Goal: Information Seeking & Learning: Understand process/instructions

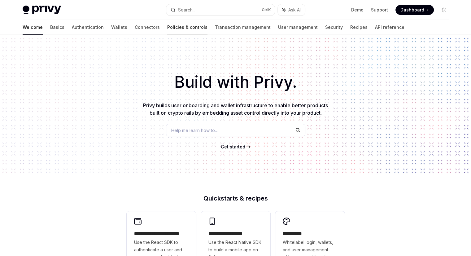
click at [167, 24] on link "Policies & controls" at bounding box center [187, 27] width 40 height 15
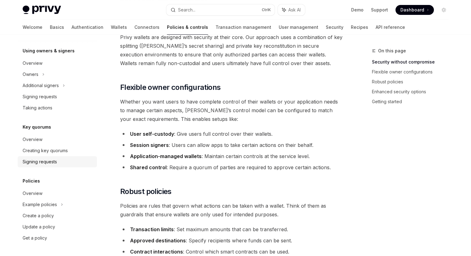
scroll to position [93, 0]
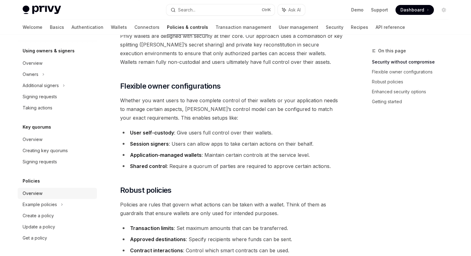
click at [61, 195] on div "Overview" at bounding box center [58, 193] width 71 height 7
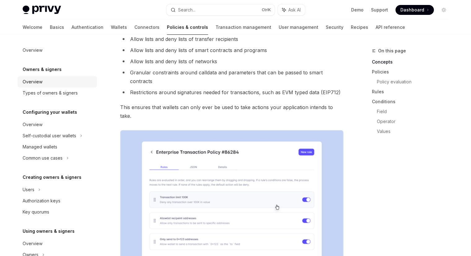
click at [62, 79] on div "Overview" at bounding box center [58, 81] width 71 height 7
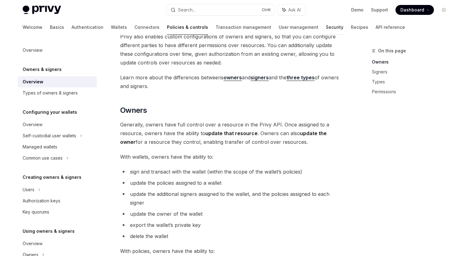
click at [326, 26] on link "Security" at bounding box center [335, 27] width 18 height 15
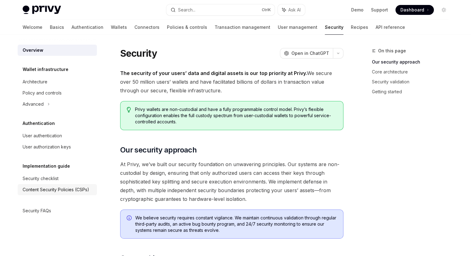
click at [65, 187] on div "Content Security Policies (CSPs)" at bounding box center [56, 189] width 67 height 7
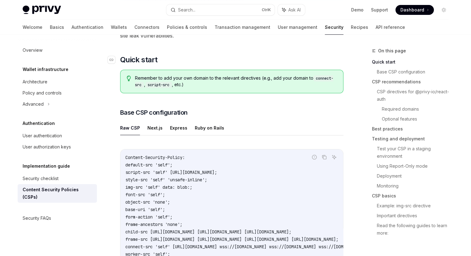
scroll to position [124, 0]
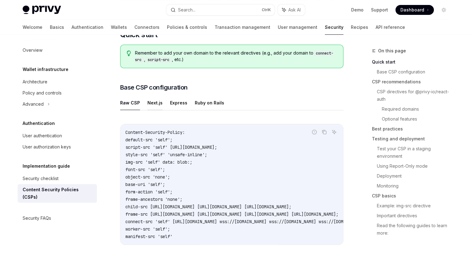
click at [149, 102] on button "Next.js" at bounding box center [154, 102] width 15 height 15
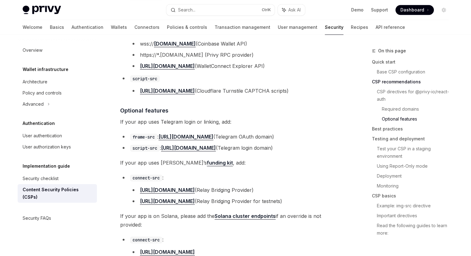
scroll to position [713, 0]
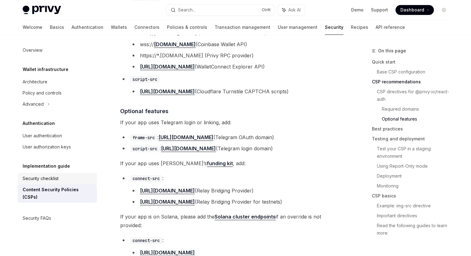
click at [64, 179] on div "Security checklist" at bounding box center [58, 178] width 71 height 7
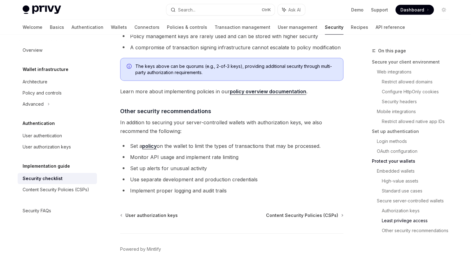
scroll to position [1425, 0]
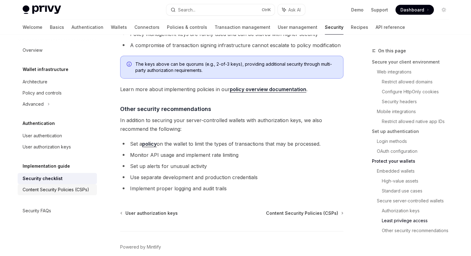
click at [51, 189] on div "Content Security Policies (CSPs)" at bounding box center [56, 189] width 67 height 7
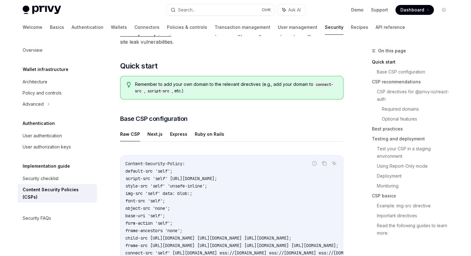
scroll to position [93, 0]
click at [148, 134] on button "Next.js" at bounding box center [154, 133] width 15 height 15
type textarea "*"
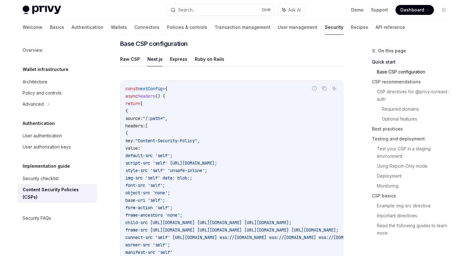
scroll to position [155, 0]
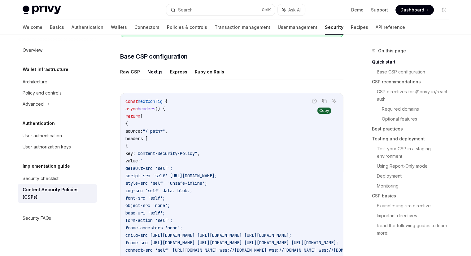
click at [324, 101] on icon "Copy the contents from the code block" at bounding box center [324, 101] width 5 height 5
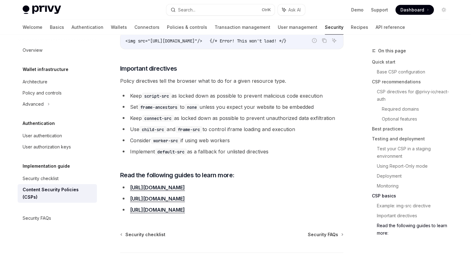
scroll to position [1601, 0]
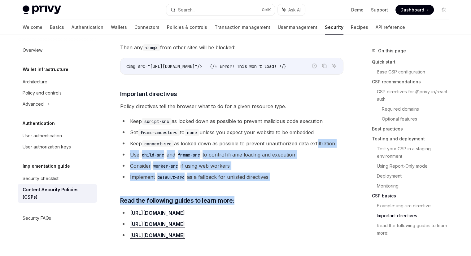
drag, startPoint x: 311, startPoint y: 168, endPoint x: 319, endPoint y: 128, distance: 40.4
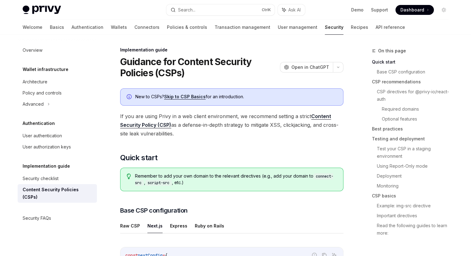
scroll to position [0, 0]
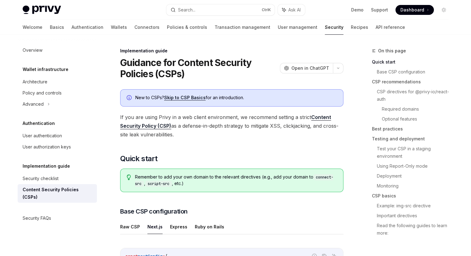
click at [229, 132] on span "If you are using Privy in a web client environment, we recommend setting a stri…" at bounding box center [231, 126] width 223 height 26
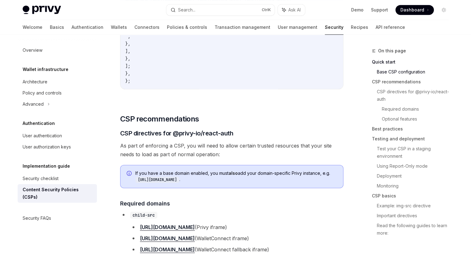
scroll to position [403, 0]
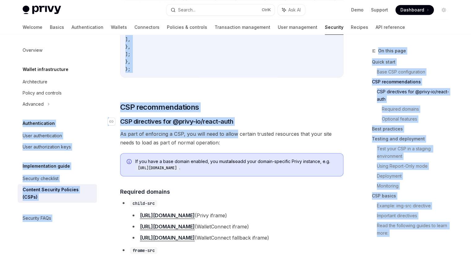
drag, startPoint x: 107, startPoint y: 102, endPoint x: 239, endPoint y: 122, distance: 134.2
click at [247, 104] on h2 "​ CSP recommendations" at bounding box center [231, 107] width 223 height 10
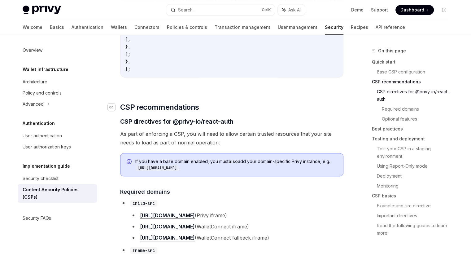
click at [110, 109] on icon "Navigate to header" at bounding box center [111, 107] width 4 height 4
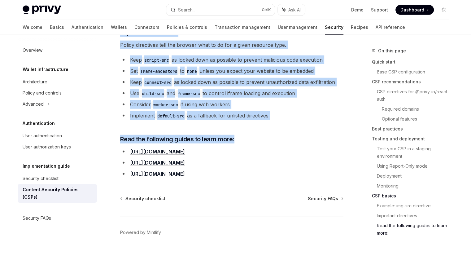
scroll to position [1663, 0]
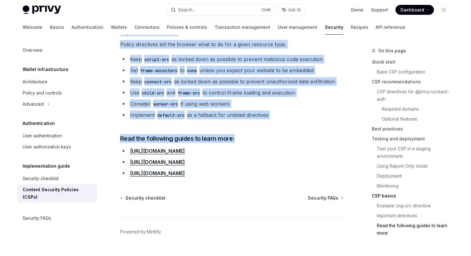
drag, startPoint x: 121, startPoint y: 51, endPoint x: 305, endPoint y: 99, distance: 190.1
copy div "LOR ipsumdolorsitam ​ CON adipiscing eli @seddo-ei/tempo-inci Ut labo et dolore…"
click at [290, 88] on li "Use child-src and frame-src to control iframe loading and execution" at bounding box center [231, 92] width 223 height 9
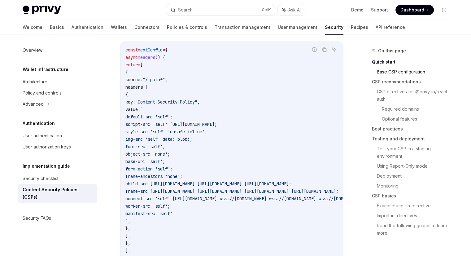
click at [246, 92] on code "const nextConfig = { async headers () { return [ { source: "/:path*" , headers:…" at bounding box center [307, 157] width 364 height 223
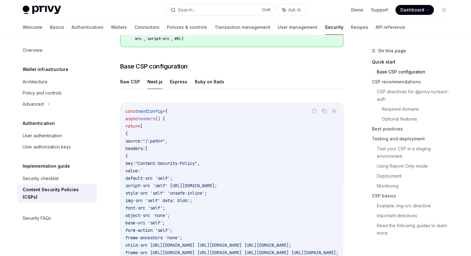
scroll to position [113, 0]
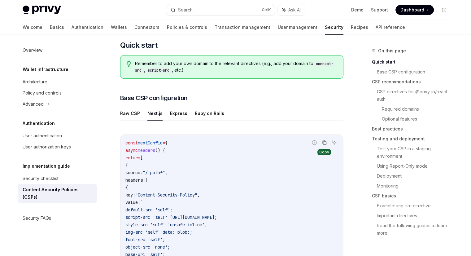
click at [325, 141] on icon "Copy the contents from the code block" at bounding box center [323, 142] width 3 height 3
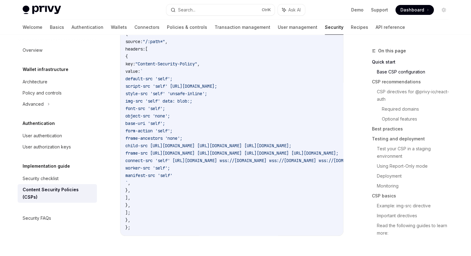
scroll to position [175, 0]
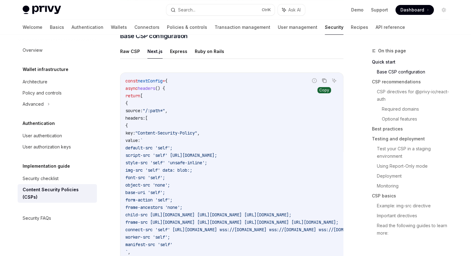
click at [233, 90] on code "const nextConfig = { async headers () { return [ { source: "/:path*" , headers:…" at bounding box center [307, 188] width 364 height 223
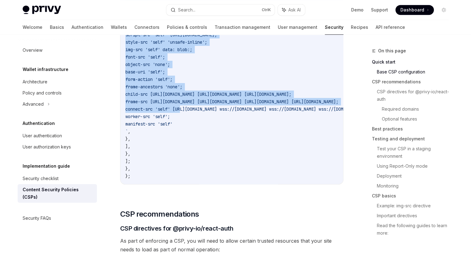
scroll to position [299, 0]
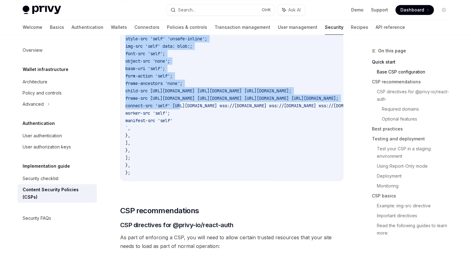
drag, startPoint x: 130, startPoint y: 89, endPoint x: 147, endPoint y: 162, distance: 74.4
click at [147, 162] on code "const nextConfig = { async headers () { return [ { source: "/:path*" , headers:…" at bounding box center [307, 64] width 364 height 223
copy code "async headers () { return [ { source: "/:path*" , headers: [ { key: "Content-Se…"
